Goal: Check status: Check status

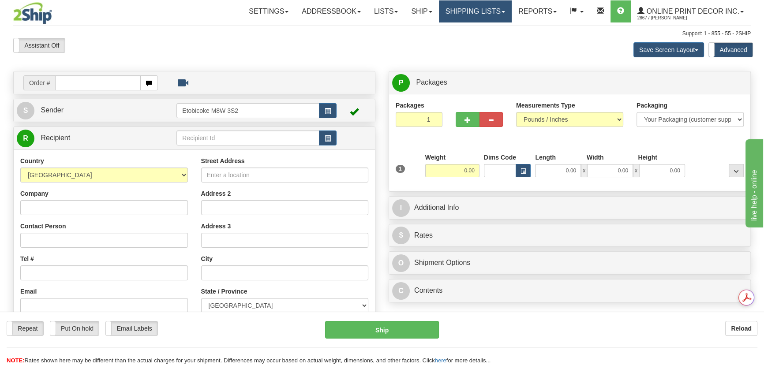
click at [453, 10] on link "Shipping lists" at bounding box center [475, 11] width 73 height 22
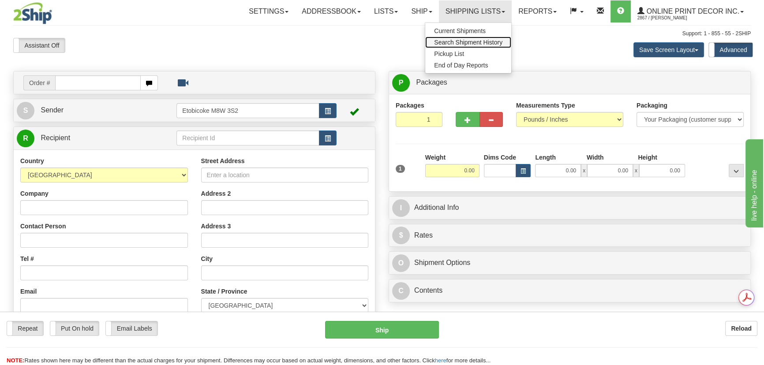
click at [463, 41] on span "Search Shipment History" at bounding box center [468, 42] width 68 height 7
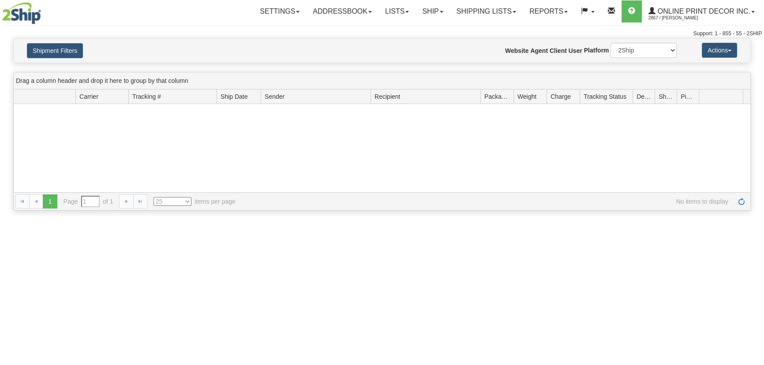
type input "From [DATE] To [DATE]"
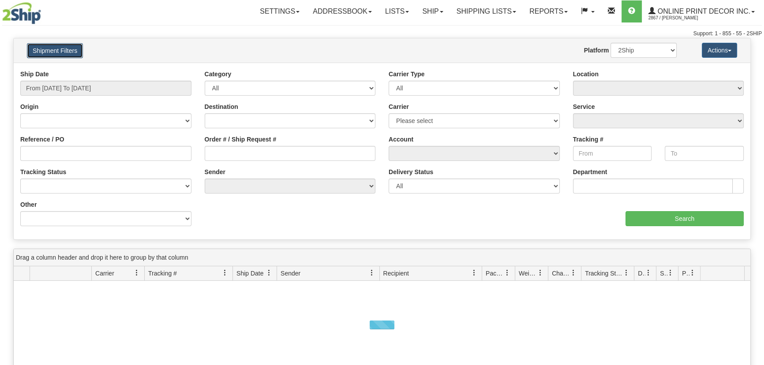
click at [68, 50] on button "Shipment Filters" at bounding box center [55, 50] width 56 height 15
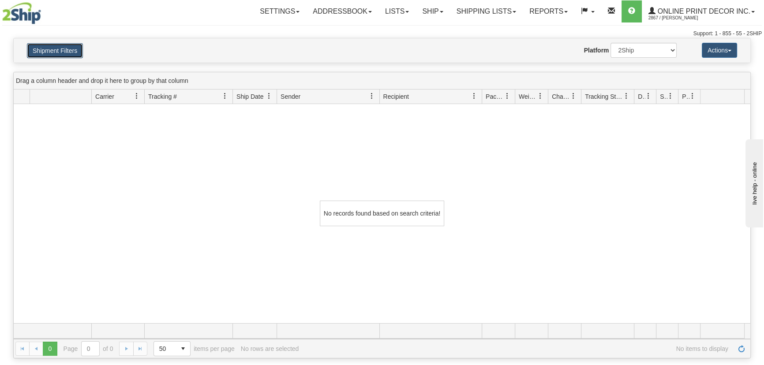
click at [60, 48] on button "Shipment Filters" at bounding box center [55, 50] width 56 height 15
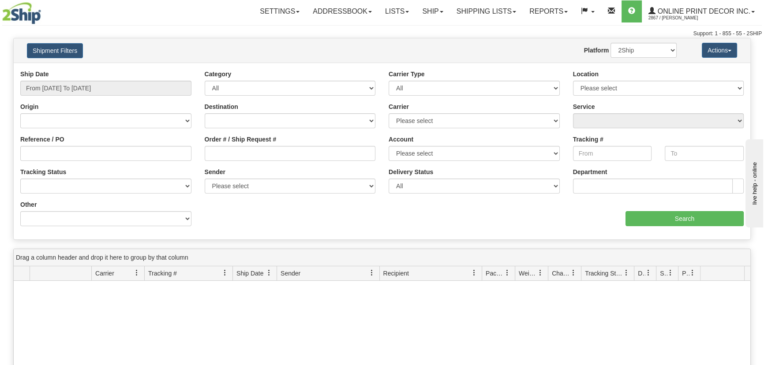
click at [52, 99] on div "Ship Date From [DATE] To [DATE]" at bounding box center [106, 86] width 184 height 33
click at [55, 93] on input "From [DATE] To [DATE]" at bounding box center [105, 88] width 171 height 15
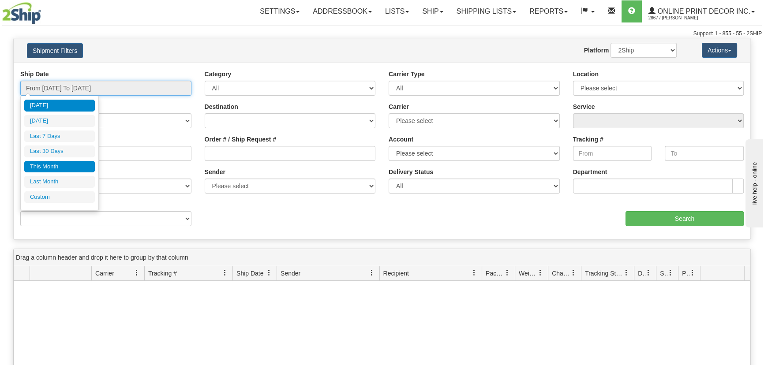
type input "[DATE]"
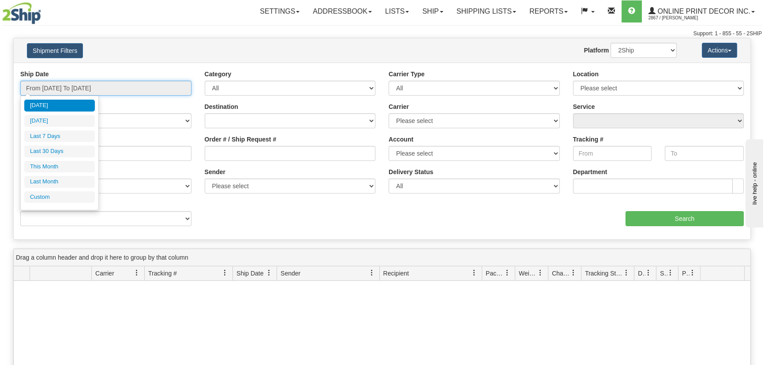
type input "[DATE]"
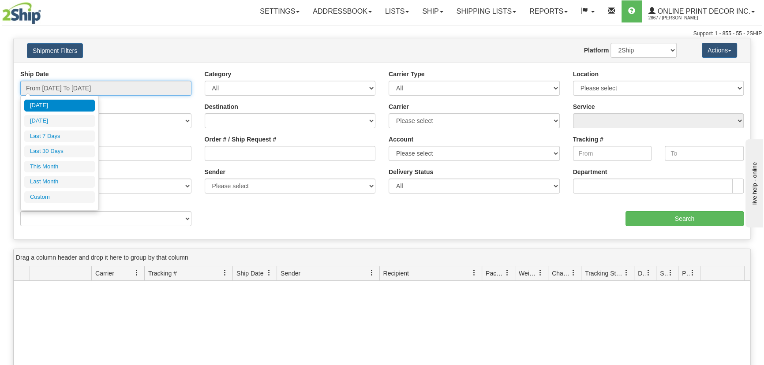
type input "[DATE]"
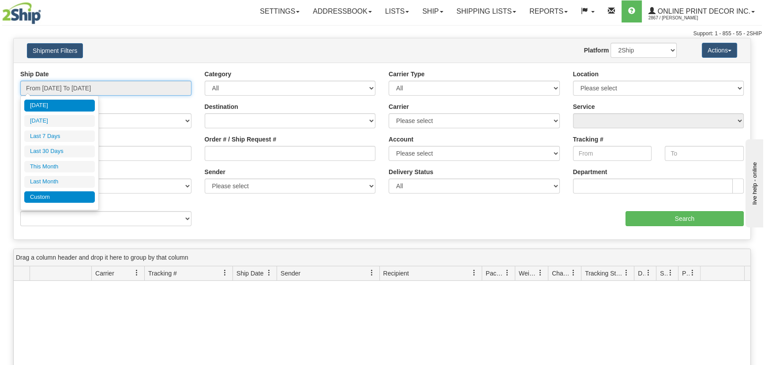
type input "[DATE]"
click at [58, 194] on li "Custom" at bounding box center [59, 197] width 71 height 12
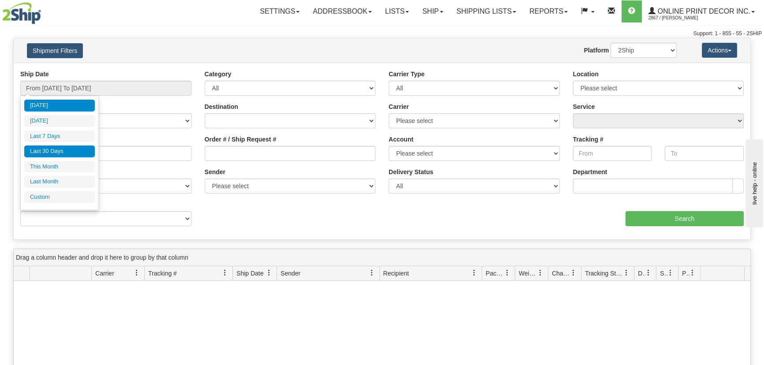
type input "[DATE]"
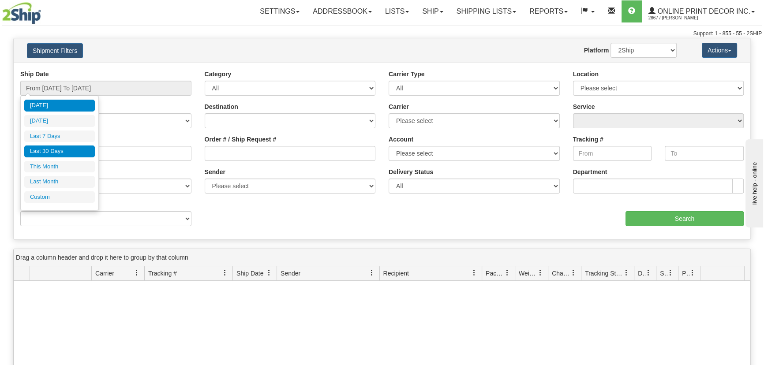
type input "[DATE]"
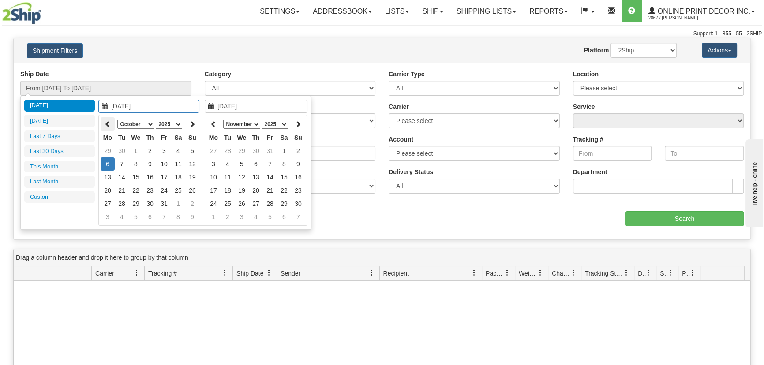
click at [101, 121] on th at bounding box center [108, 124] width 14 height 14
click at [103, 123] on th at bounding box center [108, 124] width 14 height 14
type input "[DATE]"
click at [162, 149] on td "1" at bounding box center [164, 150] width 14 height 13
click at [214, 126] on icon at bounding box center [213, 124] width 6 height 6
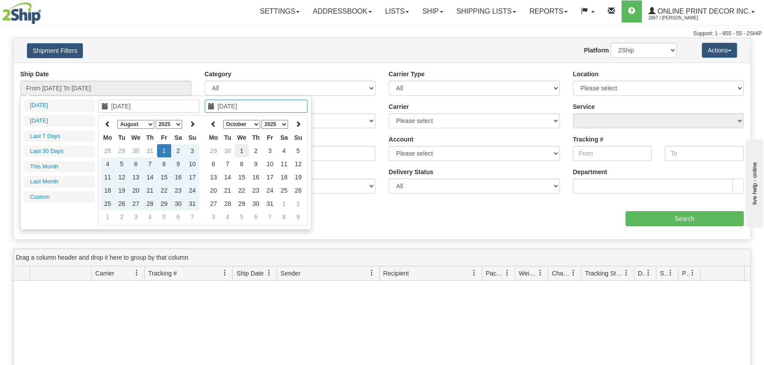
type input "[DATE]"
click at [242, 150] on td "1" at bounding box center [242, 150] width 14 height 13
type input "From [DATE] To [DATE]"
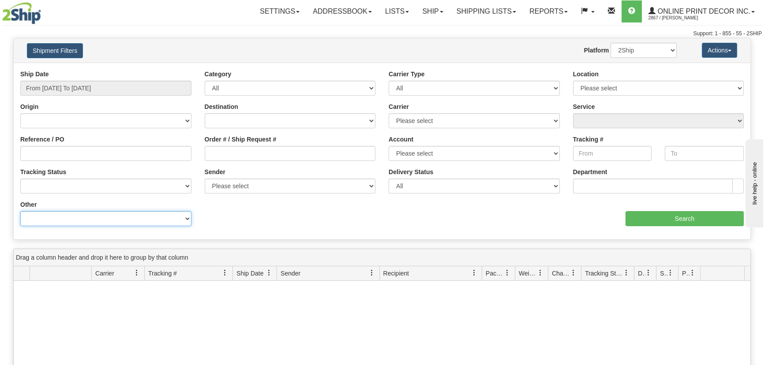
click at [73, 214] on select "Billing Account # Billing Type BOL # (LTL) Commodity Or Documents Consolidation…" at bounding box center [105, 218] width 171 height 15
select select "Recipient_ZIP"
click at [20, 211] on select "Billing Account # Billing Type BOL # (LTL) Commodity Or Documents Consolidation…" at bounding box center [105, 218] width 171 height 15
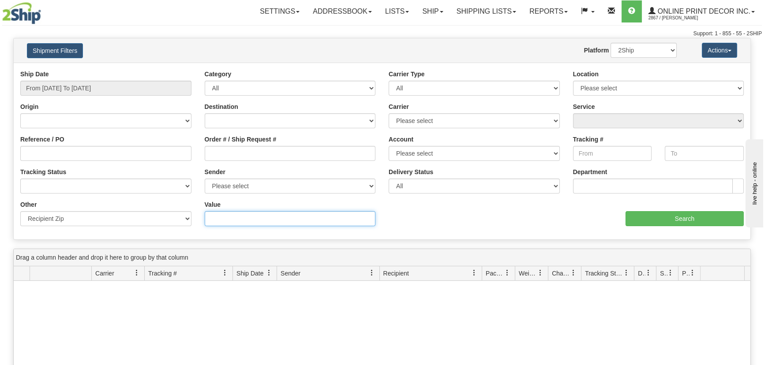
click at [246, 218] on input "Value" at bounding box center [290, 218] width 171 height 15
paste input "L3R 9E1"
type input "L3R 9E1"
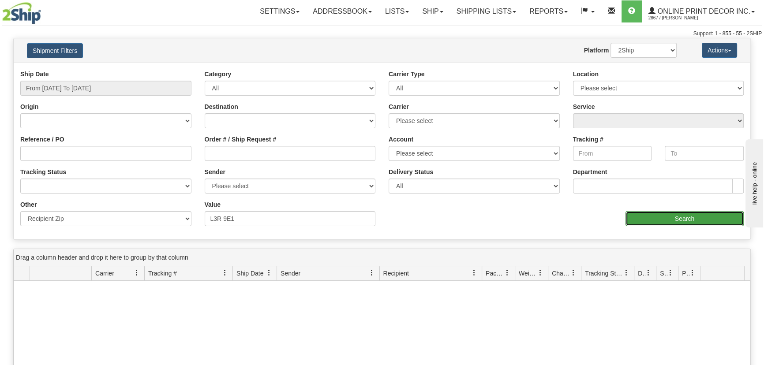
click at [685, 222] on input "Search" at bounding box center [684, 218] width 118 height 15
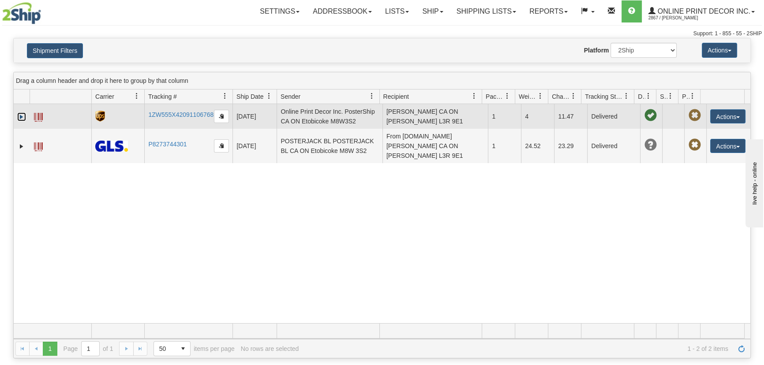
click at [18, 113] on link "Expand" at bounding box center [21, 116] width 9 height 9
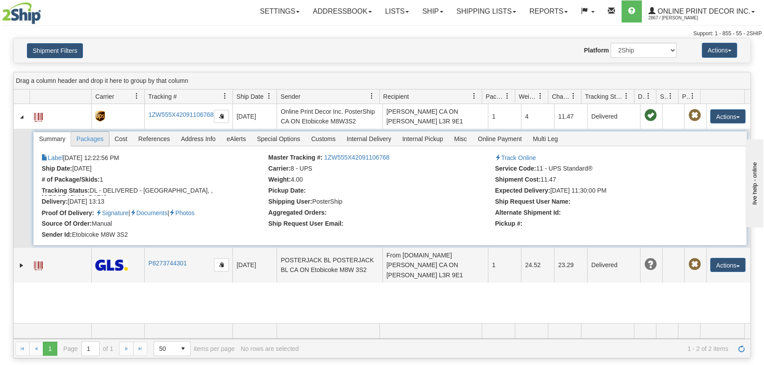
click at [94, 144] on span "Packages" at bounding box center [89, 139] width 37 height 14
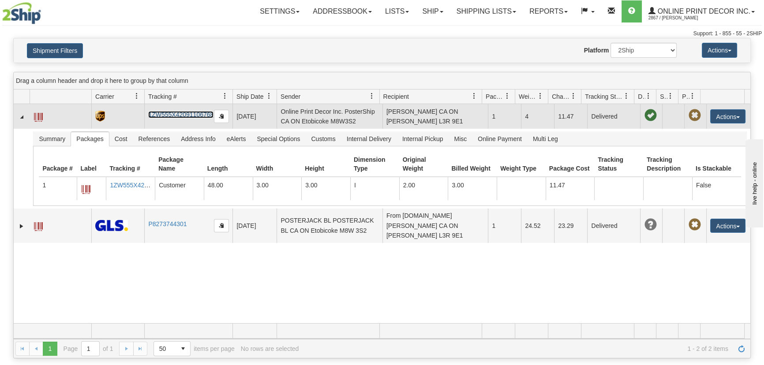
click at [177, 114] on link "1ZW555X42091106768" at bounding box center [180, 114] width 65 height 7
